Goal: Task Accomplishment & Management: Complete application form

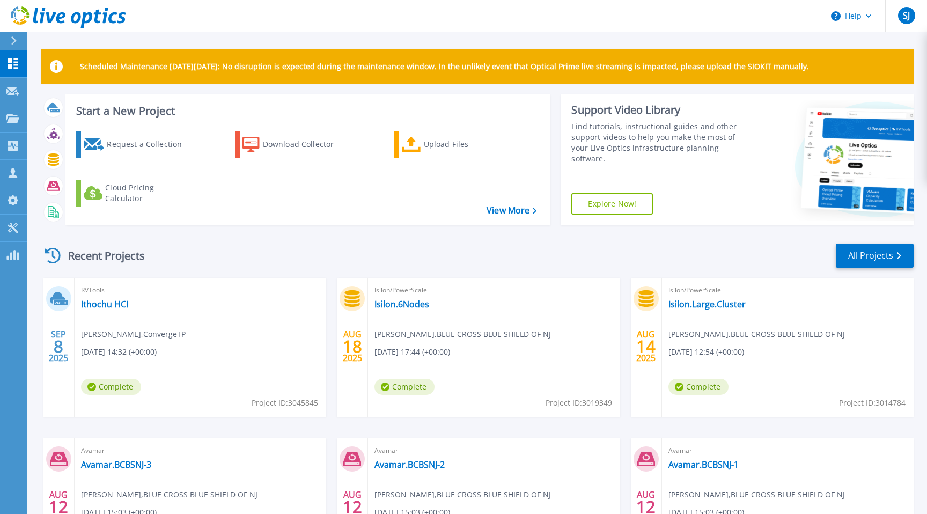
click at [364, 219] on div "Request a Collection Download Collector Upload Files Cloud Pricing Calculator" at bounding box center [306, 171] width 477 height 98
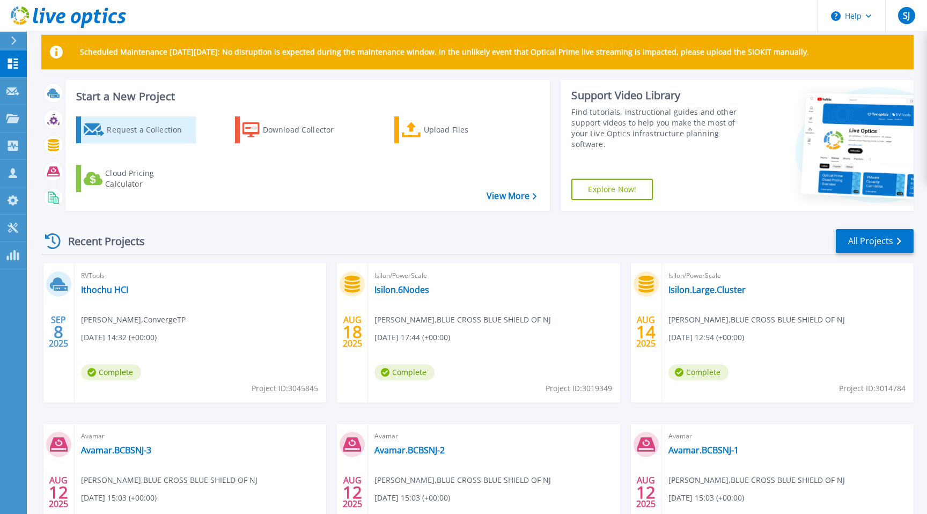
click at [157, 132] on div "Request a Collection" at bounding box center [150, 129] width 86 height 21
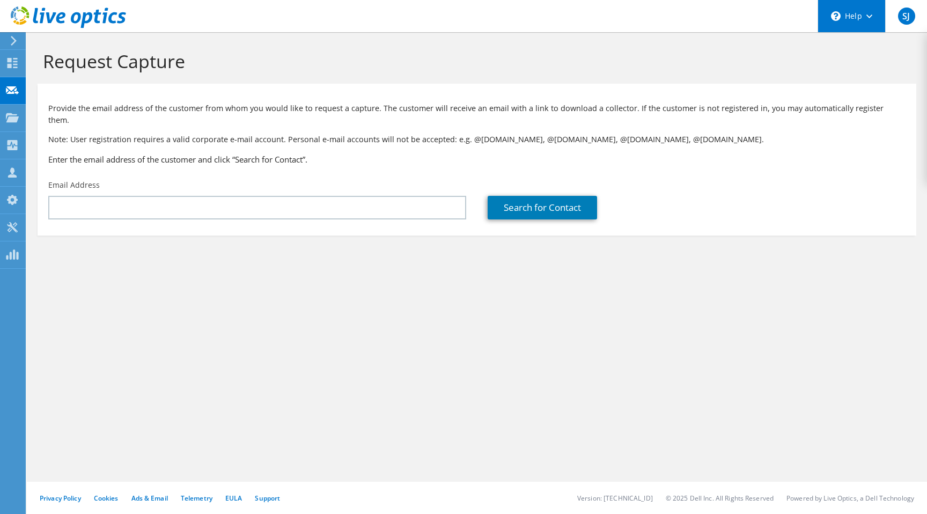
click at [862, 14] on div "\n Help" at bounding box center [851, 16] width 68 height 32
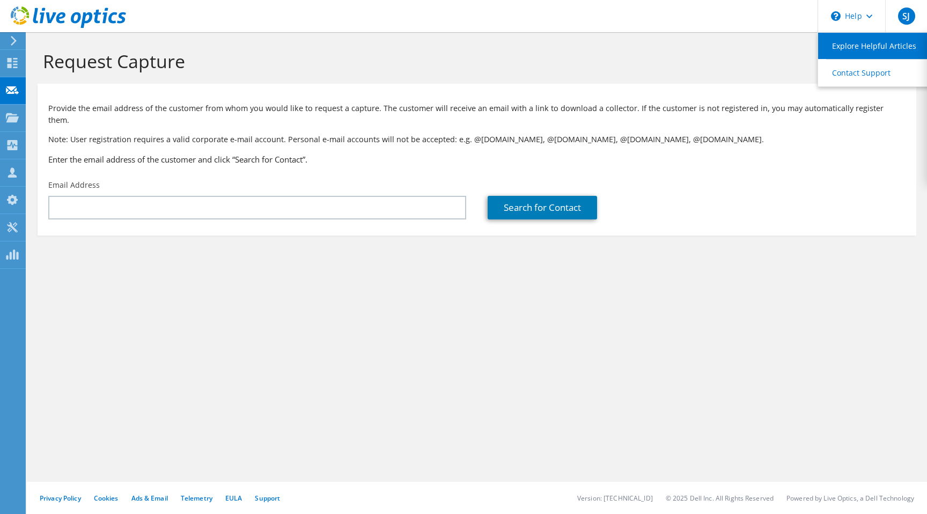
click at [862, 50] on link "Explore Helpful Articles" at bounding box center [878, 46] width 120 height 26
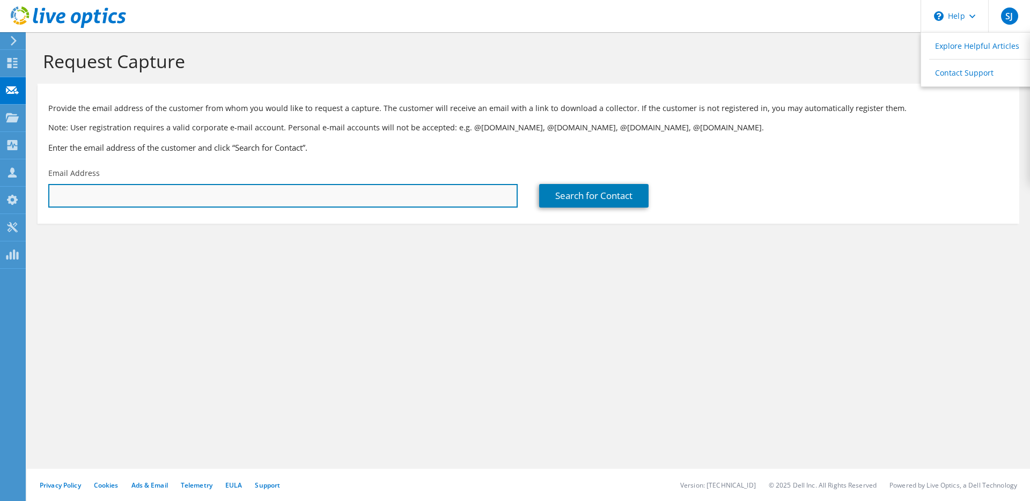
click at [94, 195] on input "text" at bounding box center [282, 196] width 469 height 24
click at [149, 195] on input "text" at bounding box center [282, 196] width 469 height 24
paste input "[PERSON_NAME][EMAIL_ADDRESS][PERSON_NAME][DOMAIN_NAME]"
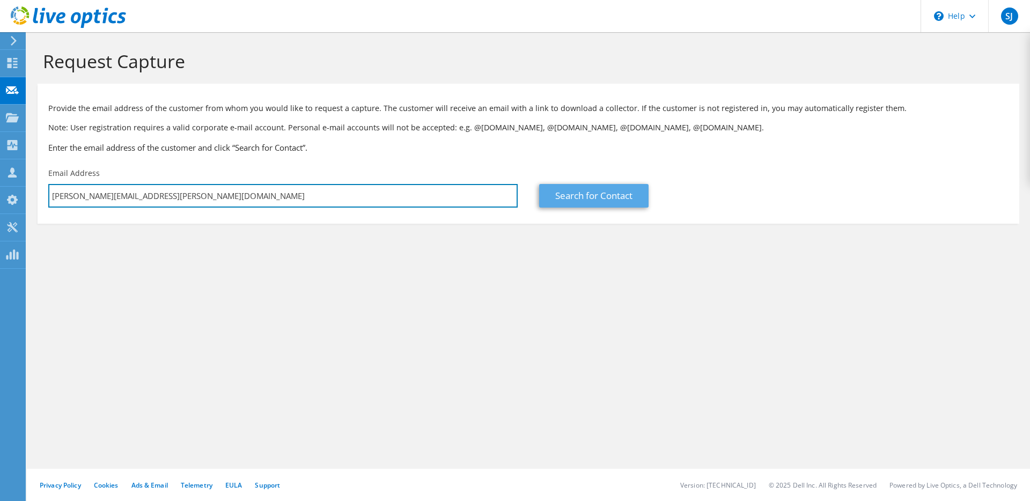
type input "[PERSON_NAME][EMAIL_ADDRESS][PERSON_NAME][DOMAIN_NAME]"
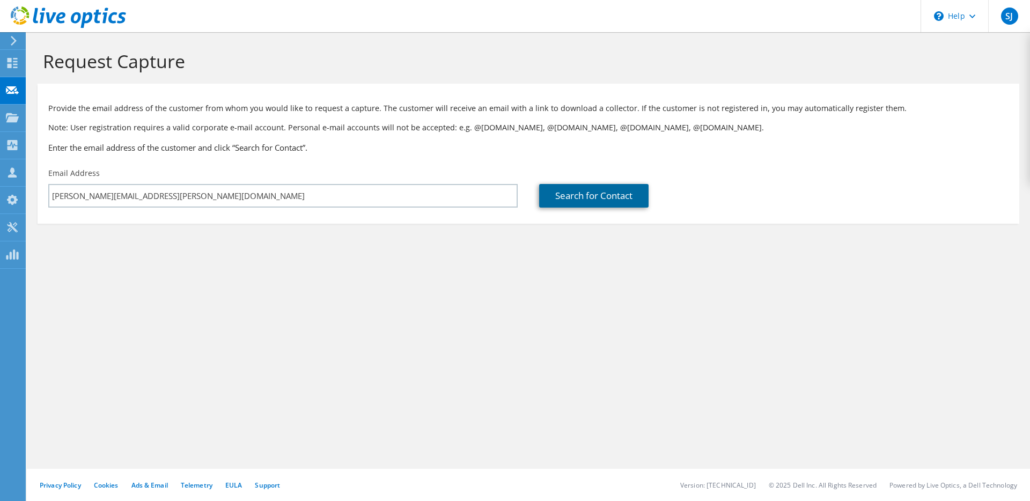
click at [586, 197] on link "Search for Contact" at bounding box center [593, 196] width 109 height 24
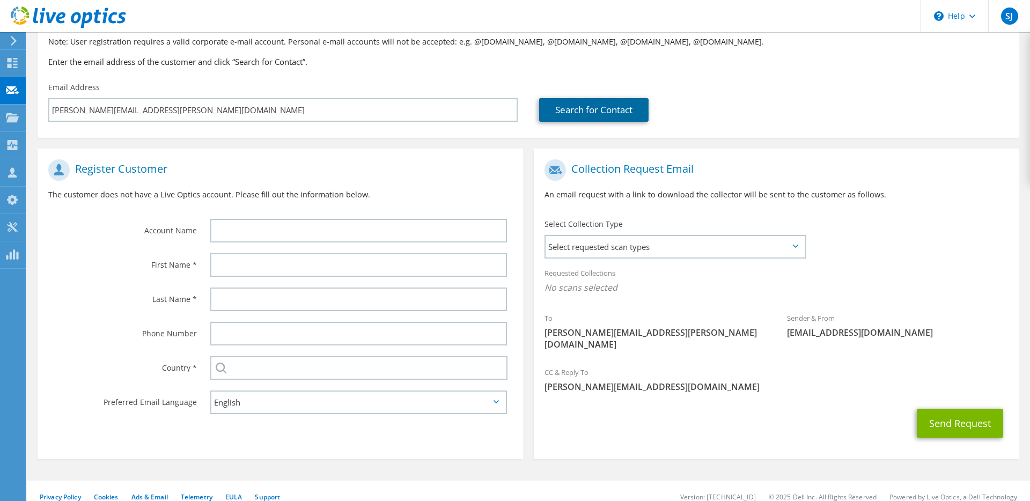
scroll to position [85, 0]
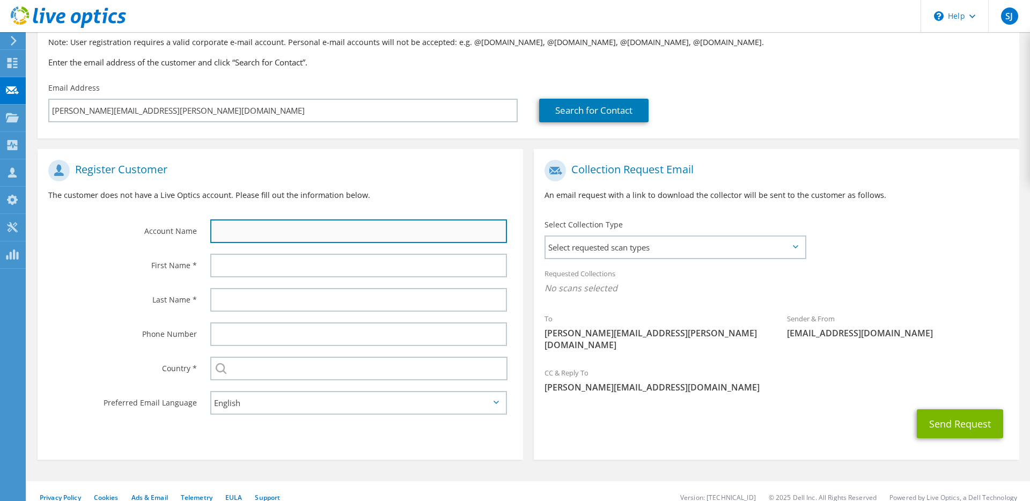
click at [251, 226] on input "text" at bounding box center [358, 231] width 297 height 24
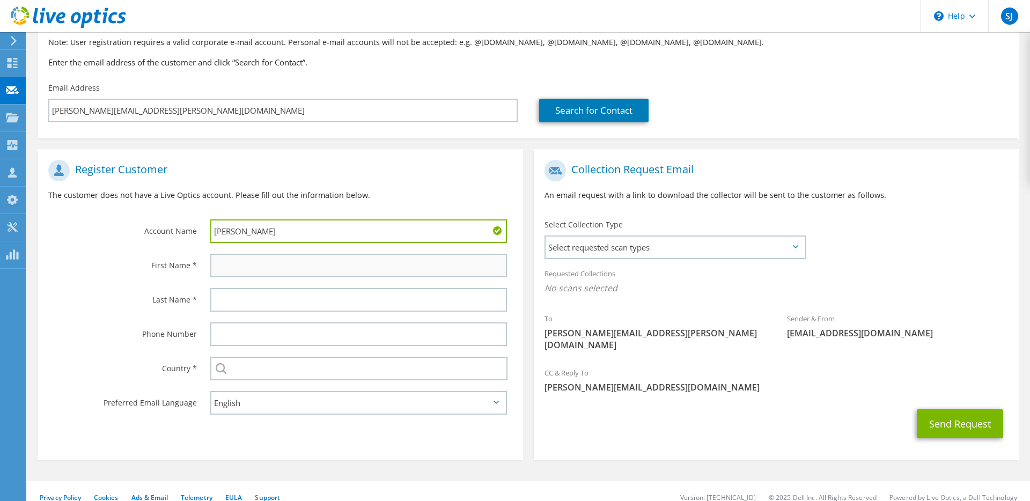
type input "Lester Lopez"
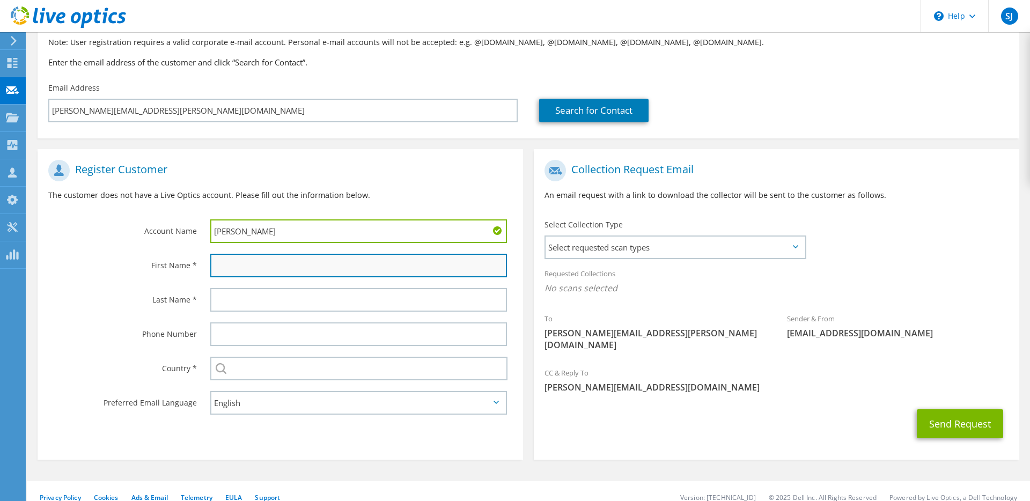
click at [232, 275] on input "text" at bounding box center [358, 266] width 297 height 24
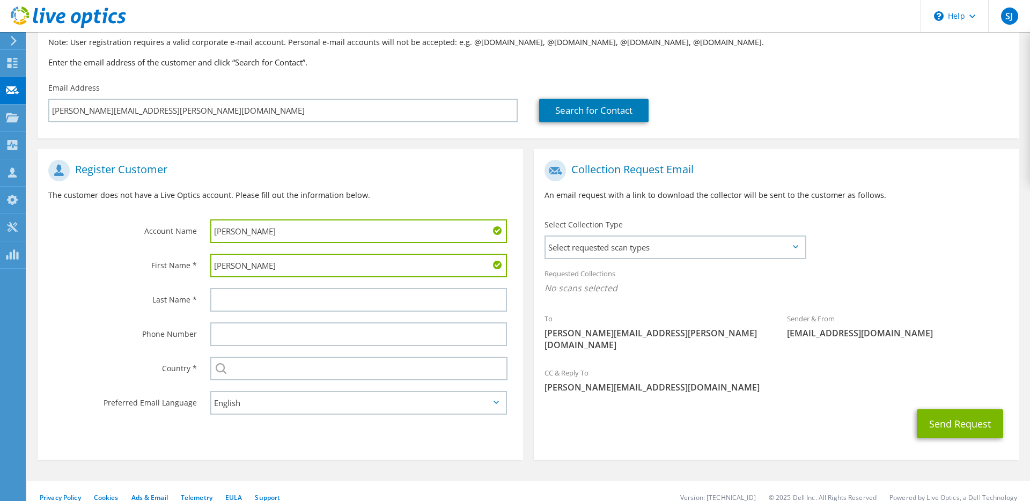
type input "Lester"
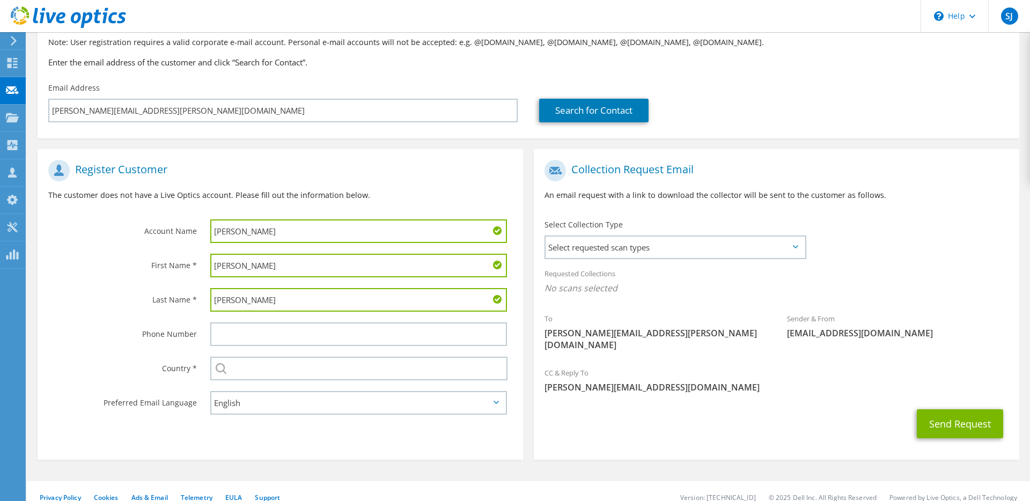
type input "Lopez"
click at [278, 372] on input "text" at bounding box center [358, 369] width 297 height 24
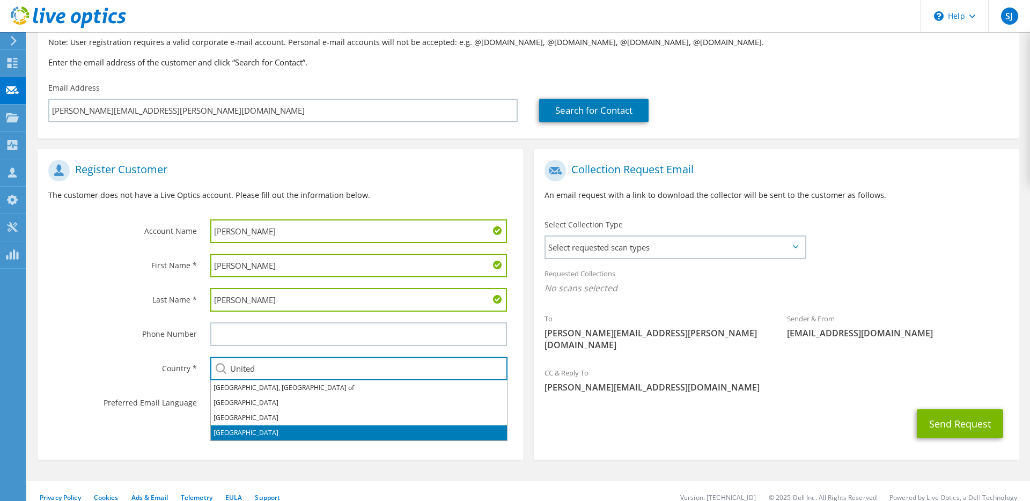
click at [232, 426] on li "United States" at bounding box center [359, 432] width 296 height 15
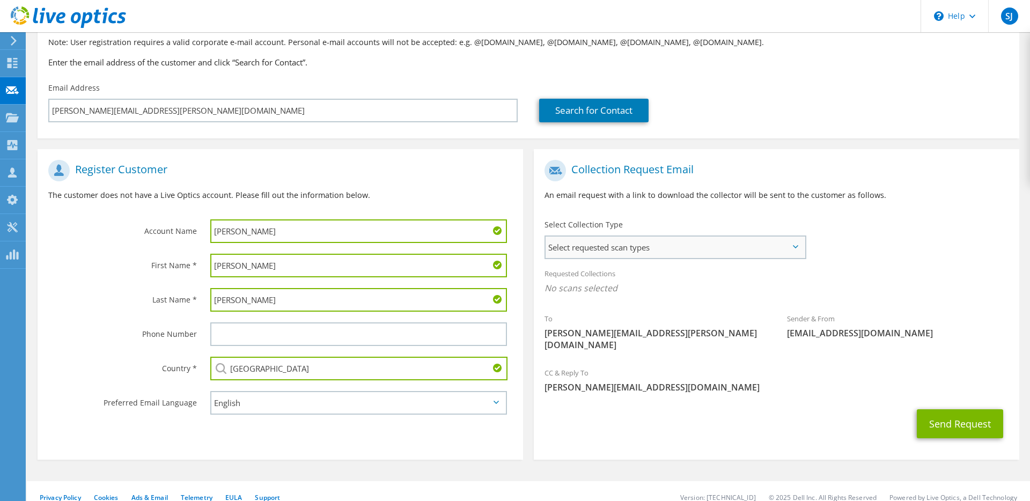
type input "United States"
click at [624, 246] on span "Select requested scan types" at bounding box center [674, 246] width 259 height 21
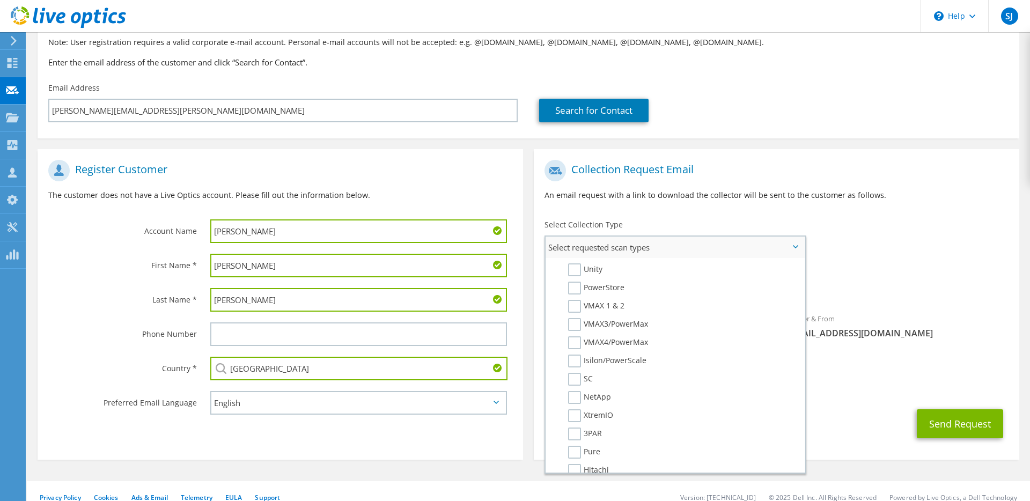
scroll to position [220, 0]
click at [574, 356] on label "Isilon/PowerScale" at bounding box center [607, 356] width 78 height 13
click at [0, 0] on input "Isilon/PowerScale" at bounding box center [0, 0] width 0 height 0
click at [891, 347] on div "Sender & From liveoptics@liveoptics.com" at bounding box center [897, 331] width 242 height 42
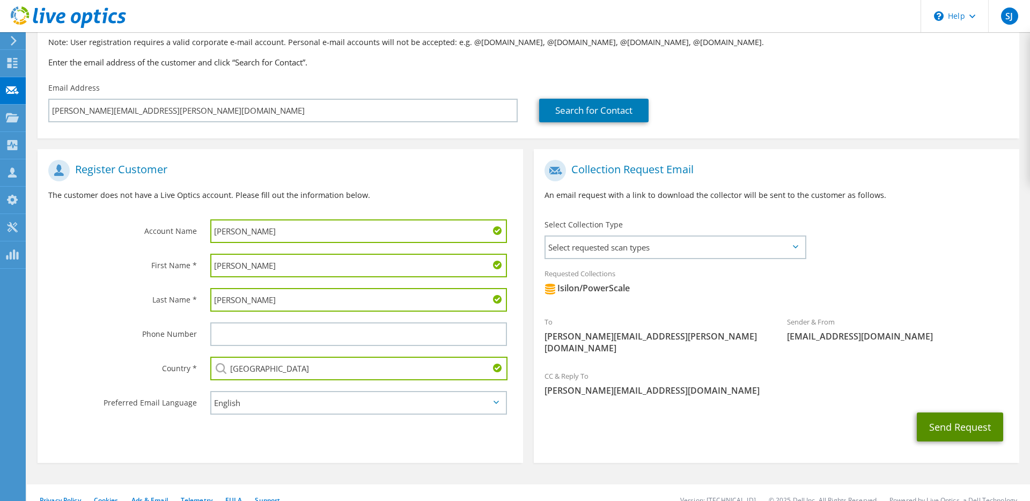
click at [926, 412] on button "Send Request" at bounding box center [959, 426] width 86 height 29
